Goal: Navigation & Orientation: Find specific page/section

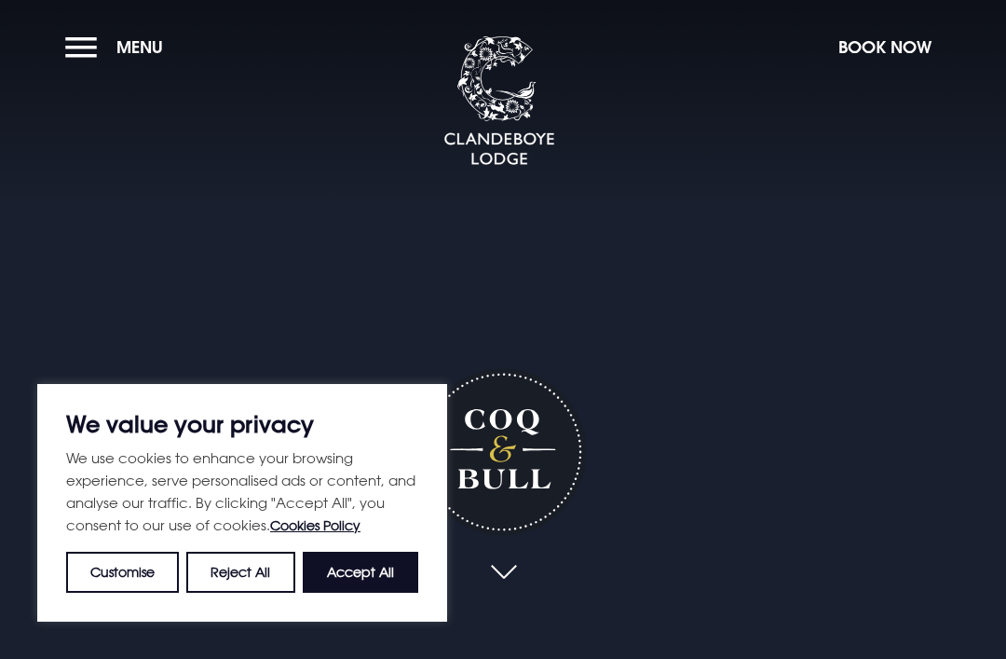
click at [245, 564] on button "Reject All" at bounding box center [240, 571] width 108 height 41
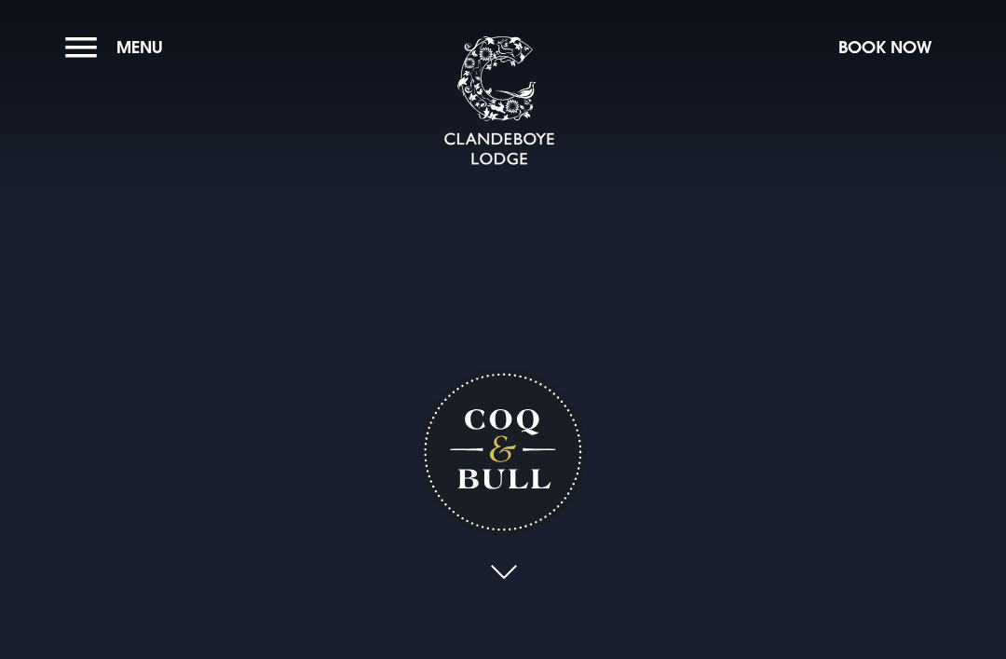
click at [87, 48] on button "Menu" at bounding box center [118, 47] width 107 height 40
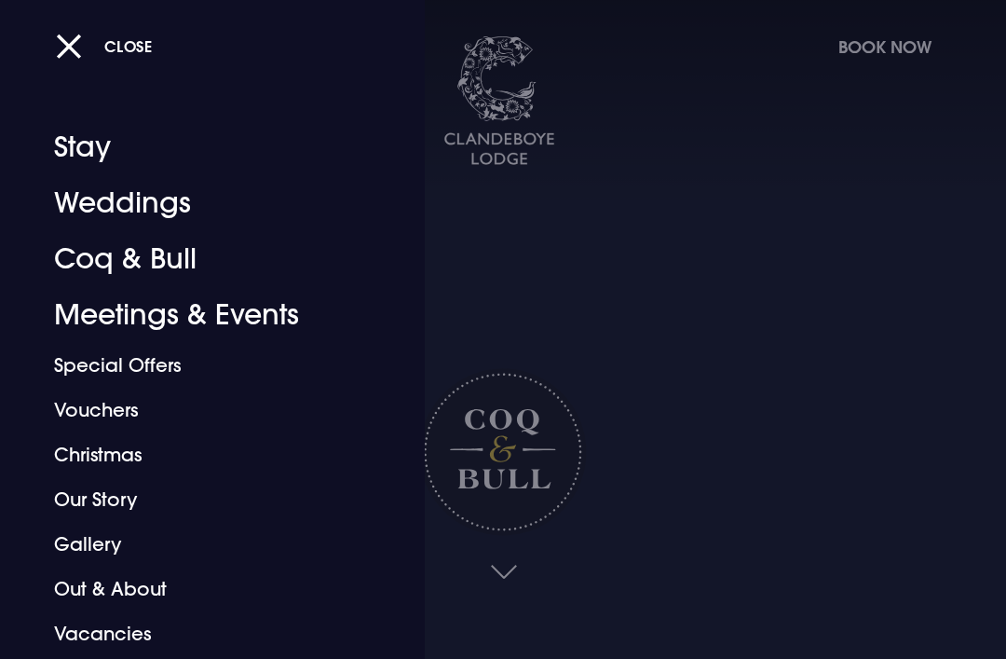
click at [68, 37] on button "Close" at bounding box center [104, 46] width 97 height 38
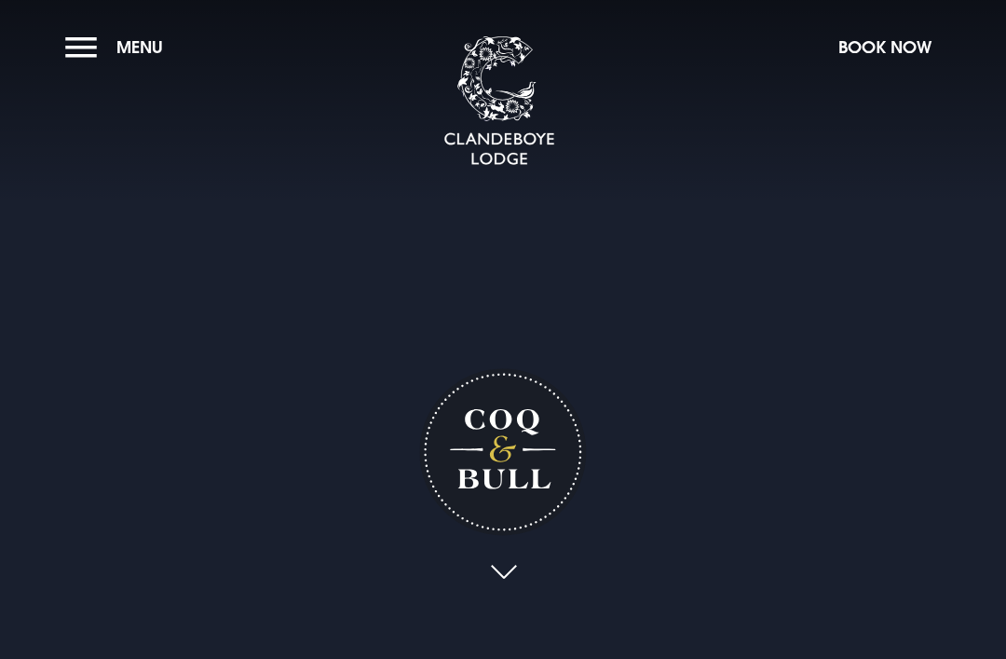
click at [143, 42] on span "Menu" at bounding box center [139, 46] width 47 height 21
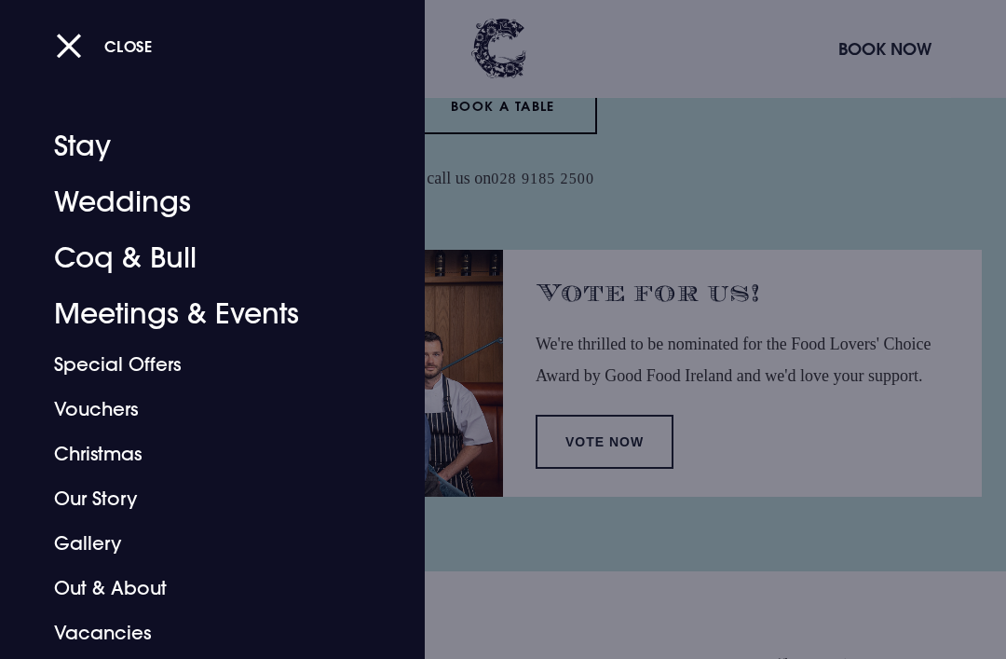
scroll to position [924, 0]
click at [714, 24] on div at bounding box center [503, 329] width 1006 height 659
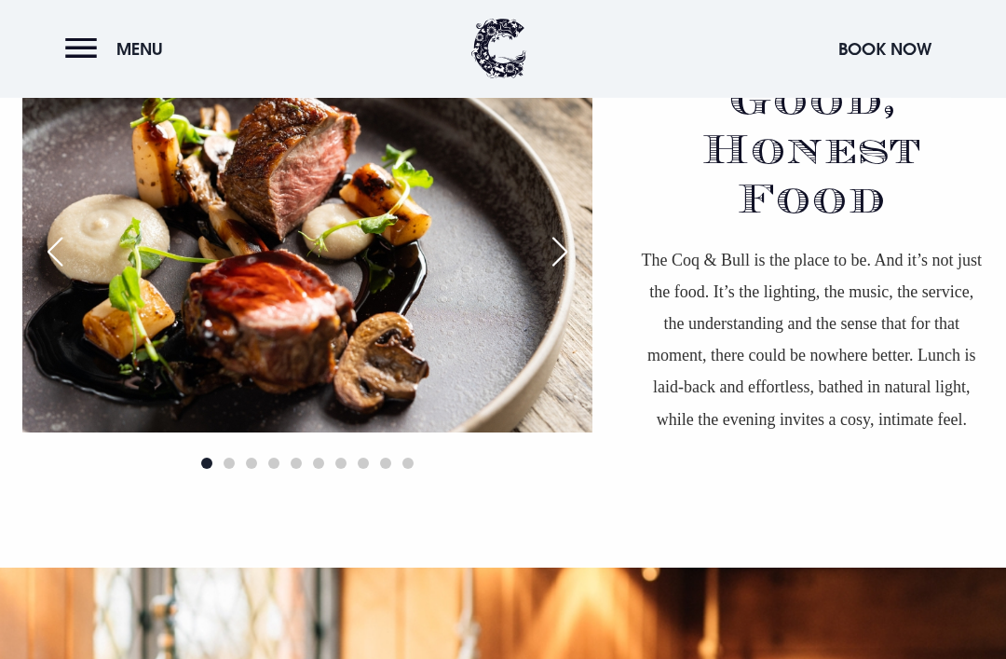
scroll to position [1533, 0]
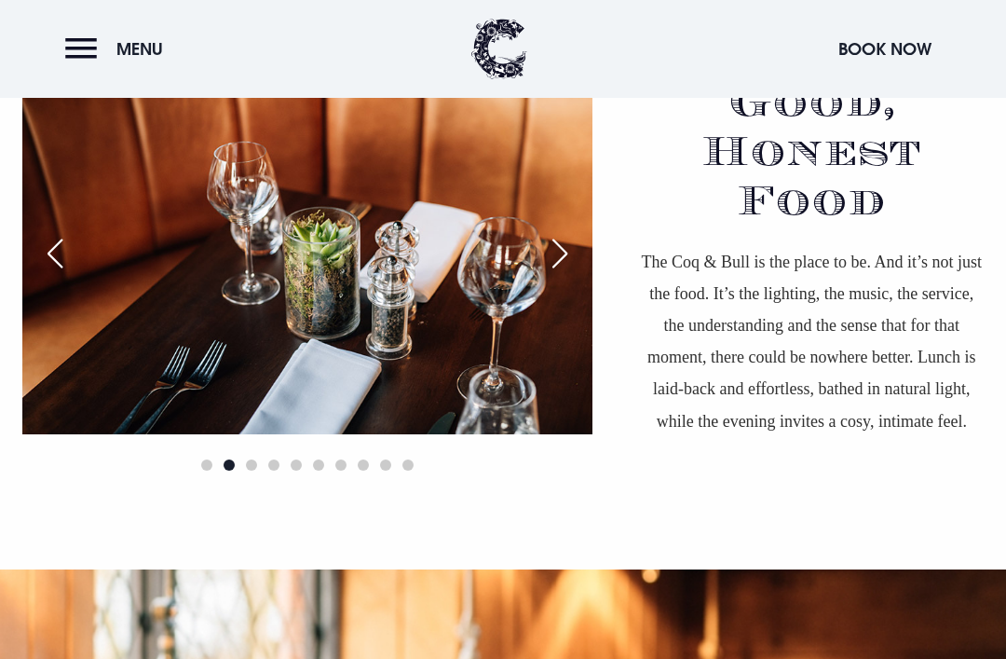
click at [558, 274] on div "Next slide" at bounding box center [560, 253] width 47 height 41
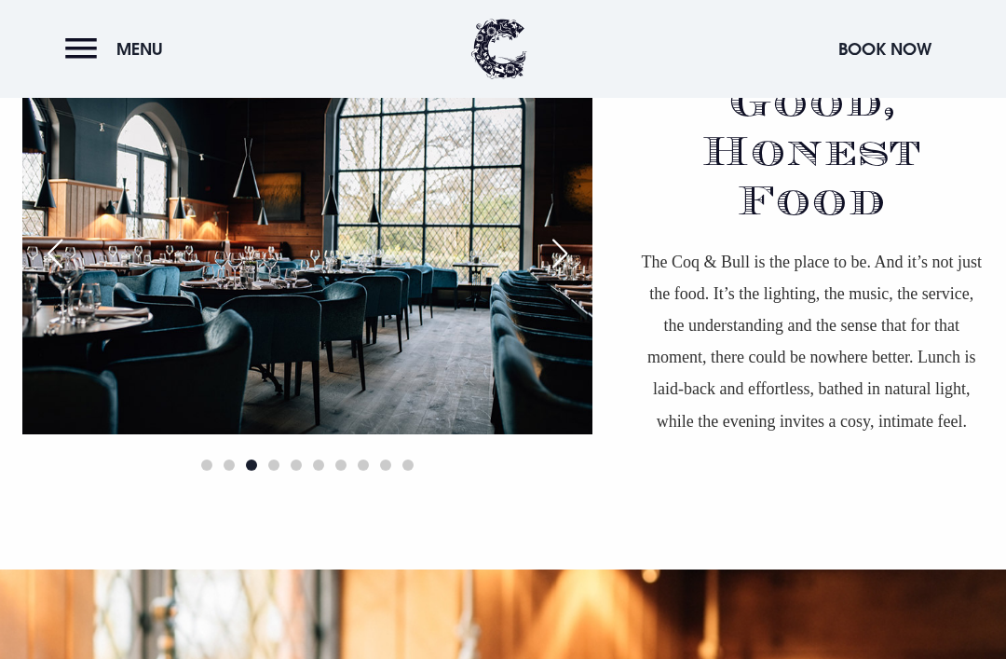
click at [567, 274] on div "Next slide" at bounding box center [560, 253] width 47 height 41
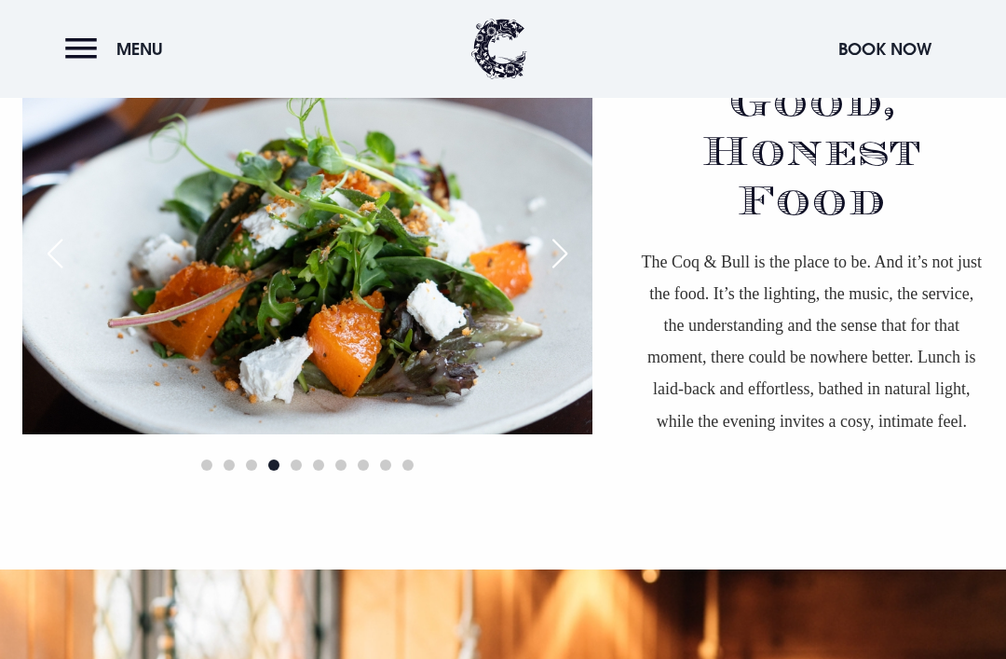
click at [553, 274] on div "Next slide" at bounding box center [560, 253] width 47 height 41
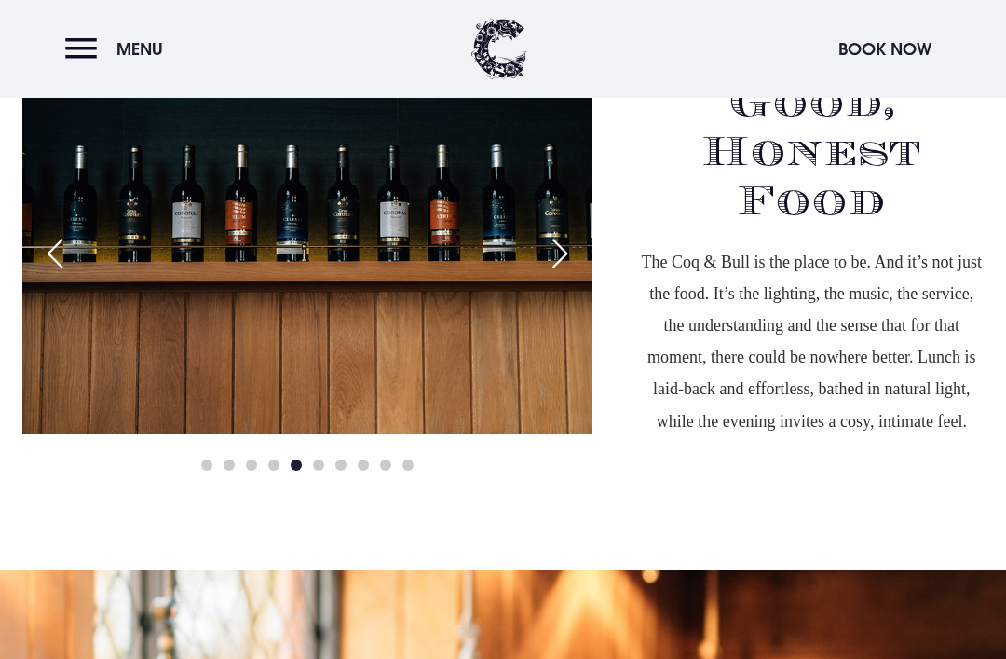
click at [567, 274] on div "Next slide" at bounding box center [560, 253] width 47 height 41
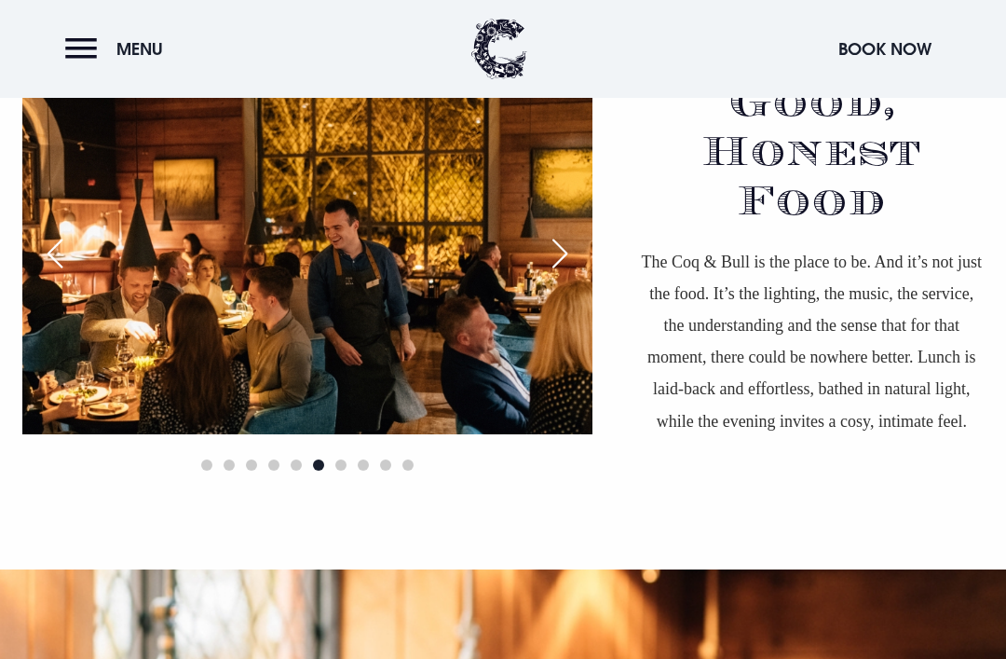
click at [563, 274] on div "Next slide" at bounding box center [560, 253] width 47 height 41
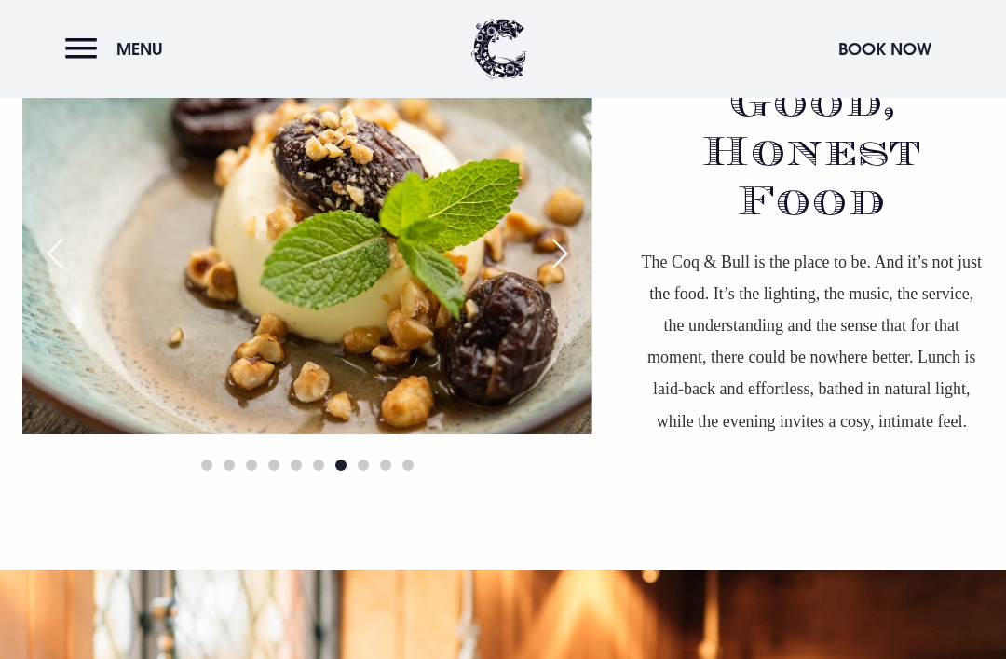
click at [569, 274] on div "Next slide" at bounding box center [560, 253] width 47 height 41
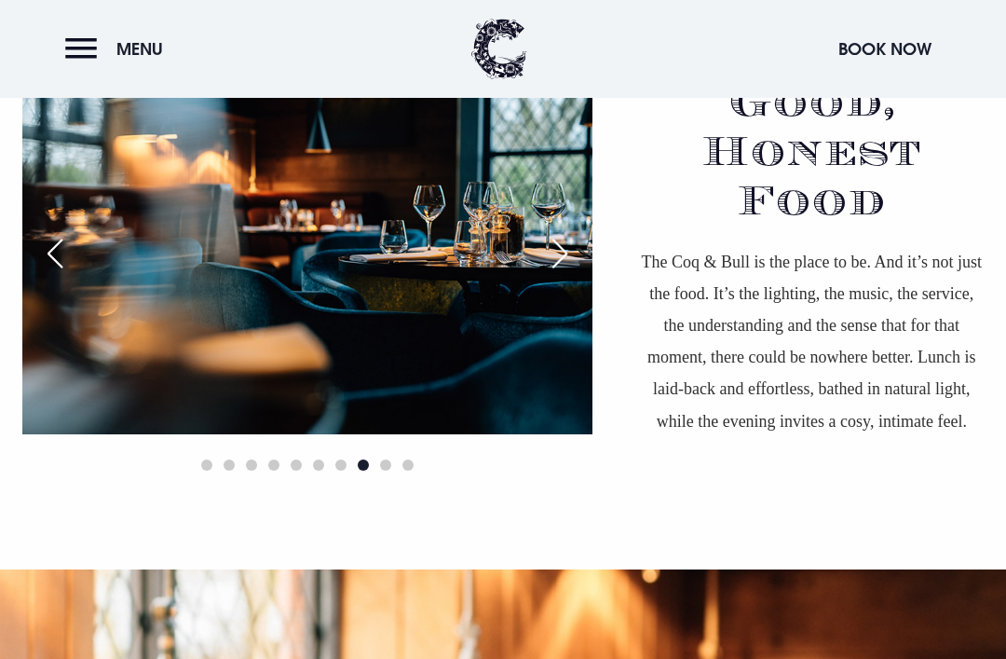
click at [563, 274] on div "Next slide" at bounding box center [560, 253] width 47 height 41
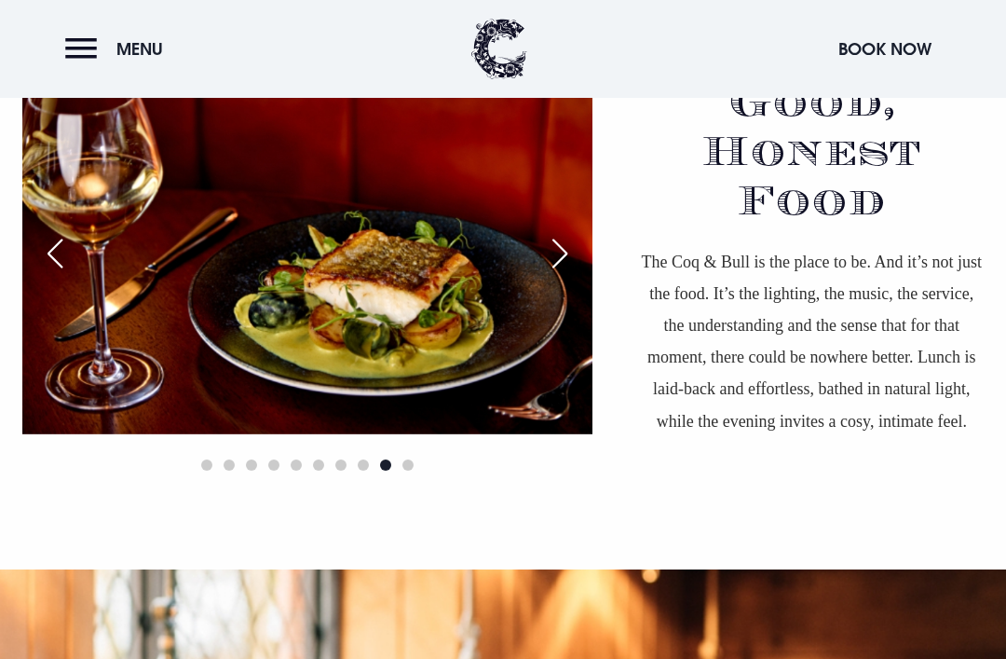
click at [566, 274] on div "Next slide" at bounding box center [560, 253] width 47 height 41
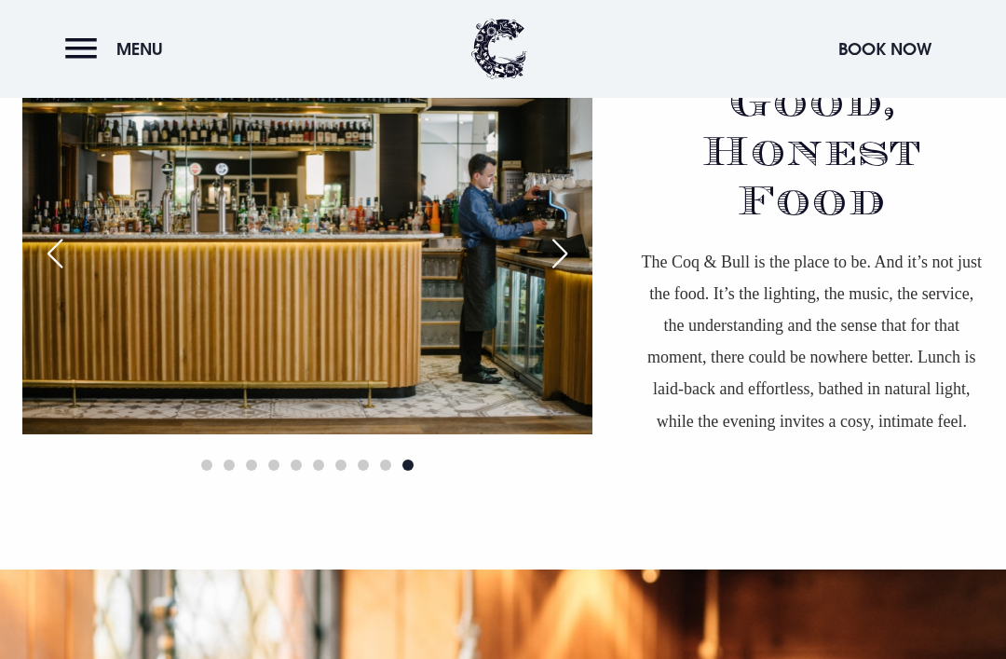
click at [566, 274] on div "Next slide" at bounding box center [560, 253] width 47 height 41
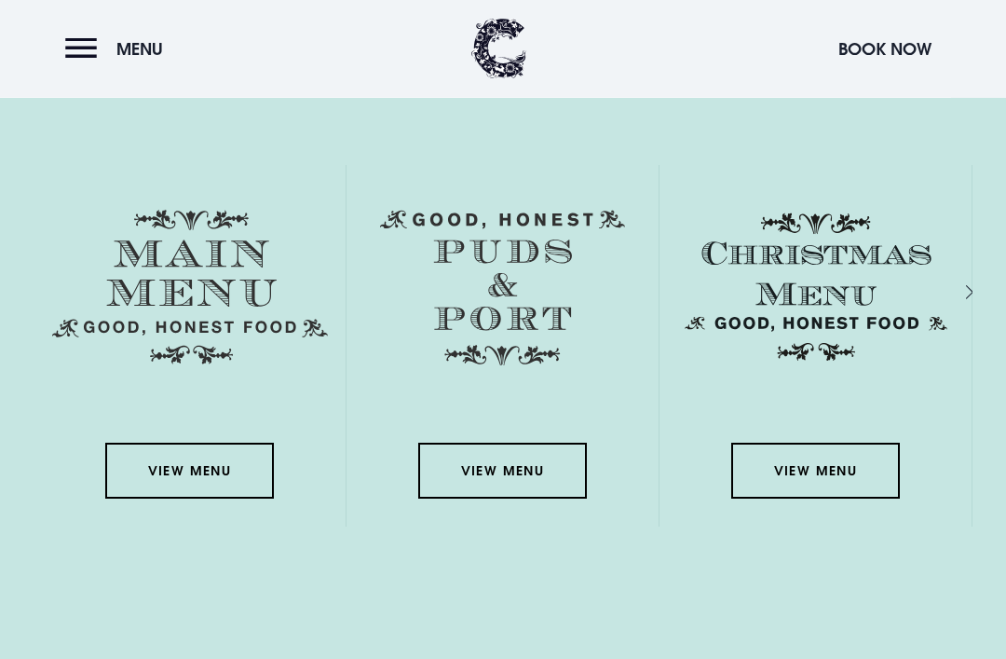
scroll to position [2850, 0]
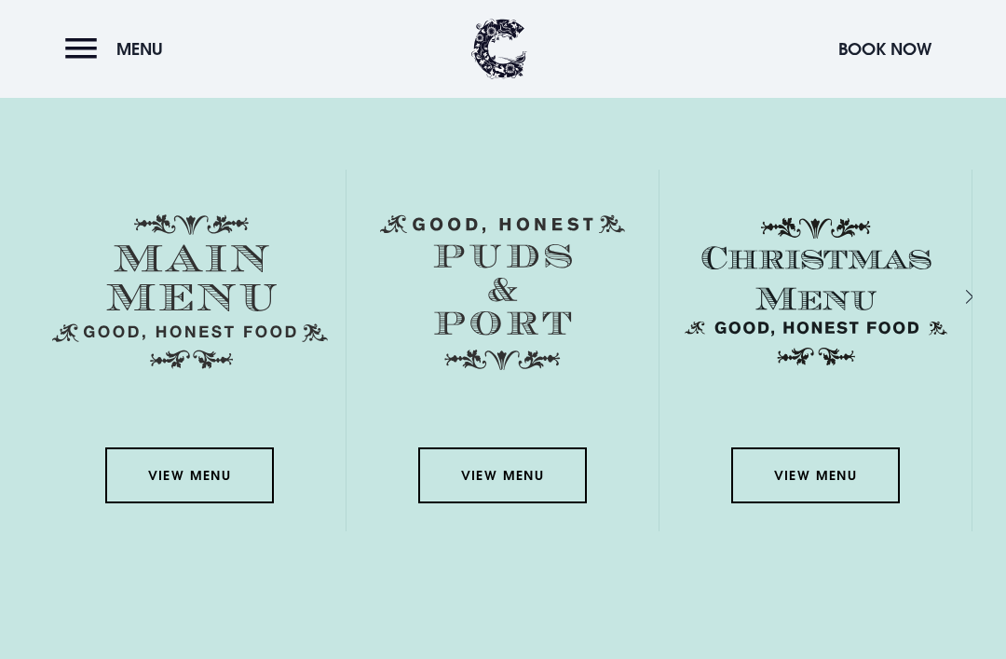
click at [197, 503] on link "View Menu" at bounding box center [189, 475] width 168 height 56
